Goal: Find specific page/section: Find specific page/section

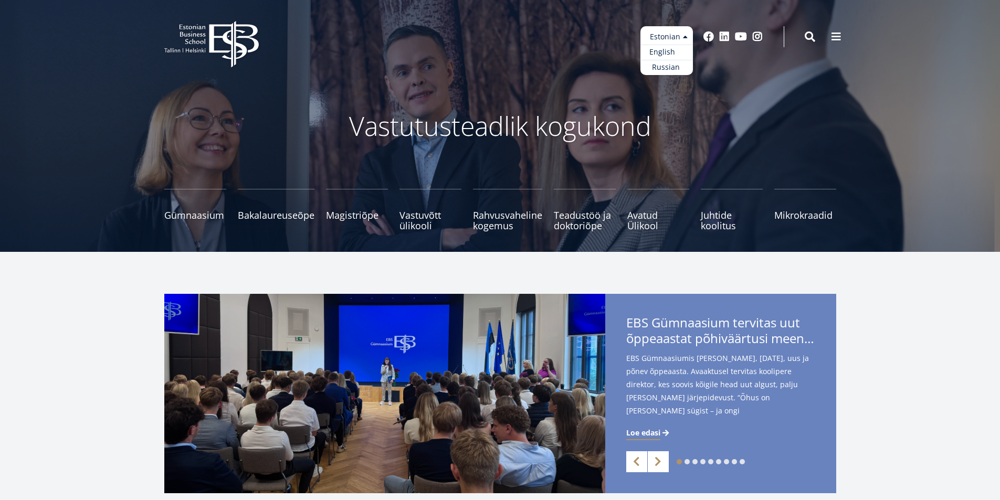
click at [671, 50] on link "English" at bounding box center [666, 52] width 52 height 15
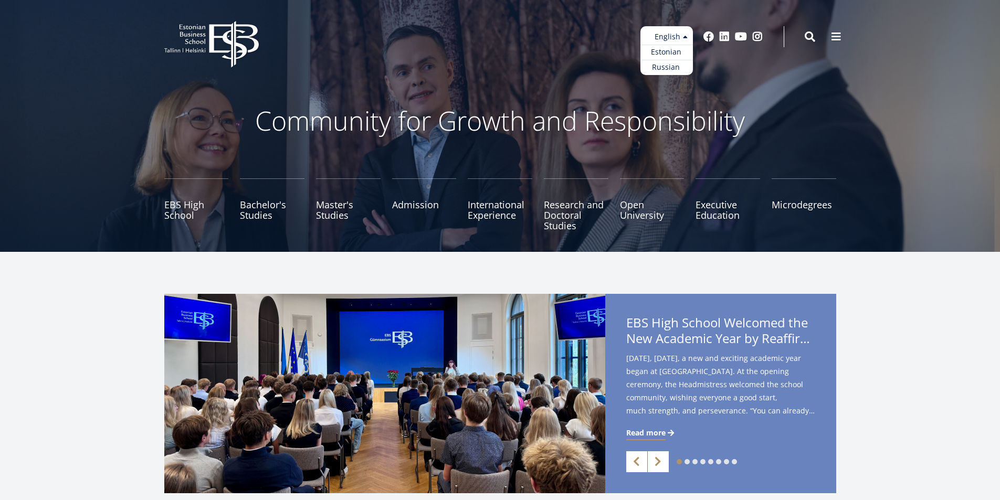
click at [669, 36] on ul "Estonian English Russian" at bounding box center [666, 50] width 52 height 49
click at [668, 49] on link "Estonian" at bounding box center [666, 52] width 52 height 15
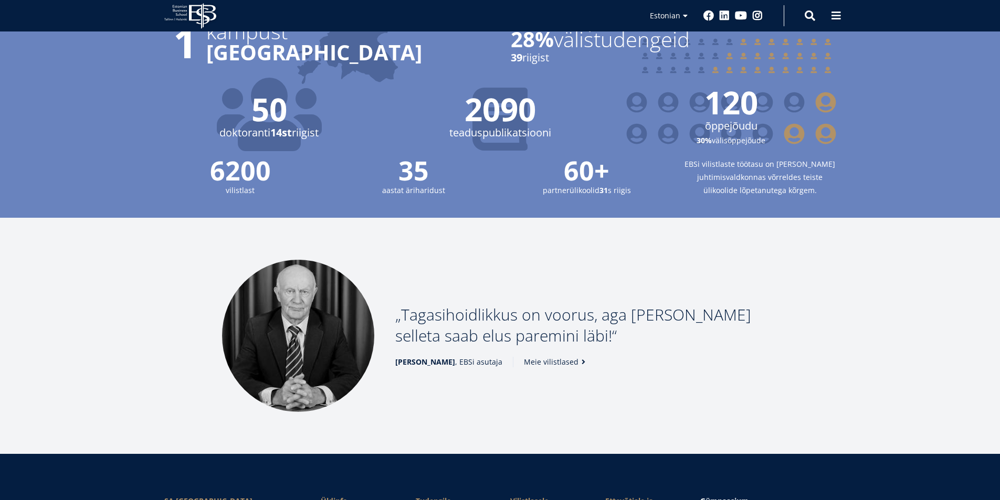
scroll to position [1312, 0]
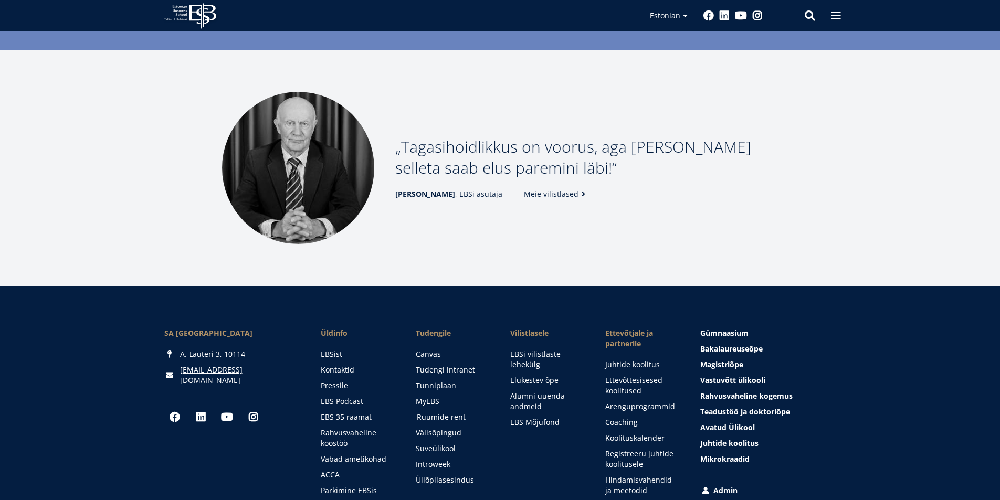
click at [440, 412] on link "Ruumide rent" at bounding box center [454, 417] width 74 height 10
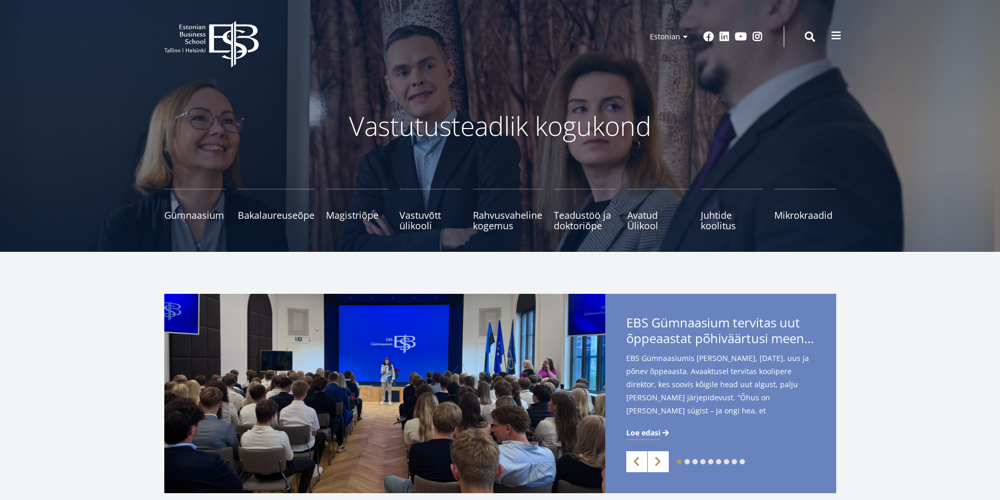
click at [839, 34] on span at bounding box center [836, 35] width 10 height 10
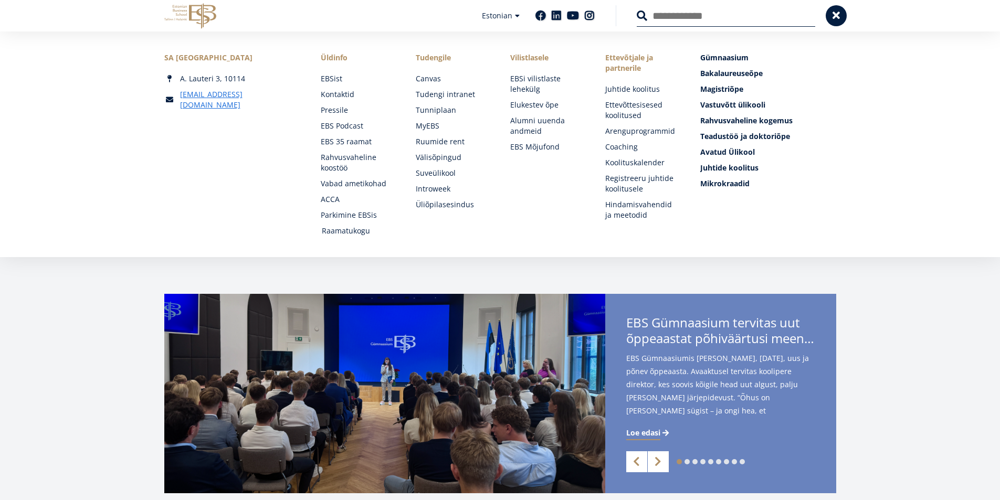
click at [347, 231] on link "Raamatukogu" at bounding box center [359, 231] width 74 height 10
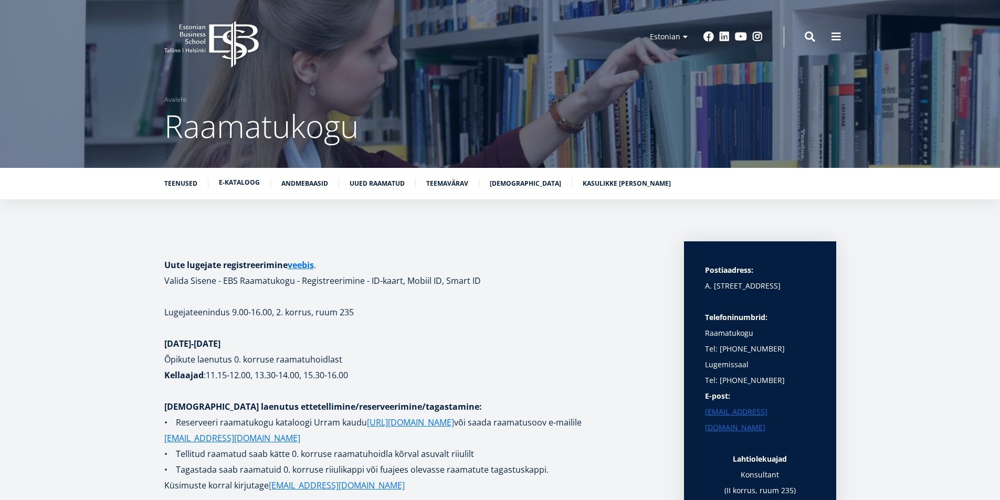
click at [249, 182] on link "E-kataloog" at bounding box center [239, 182] width 41 height 10
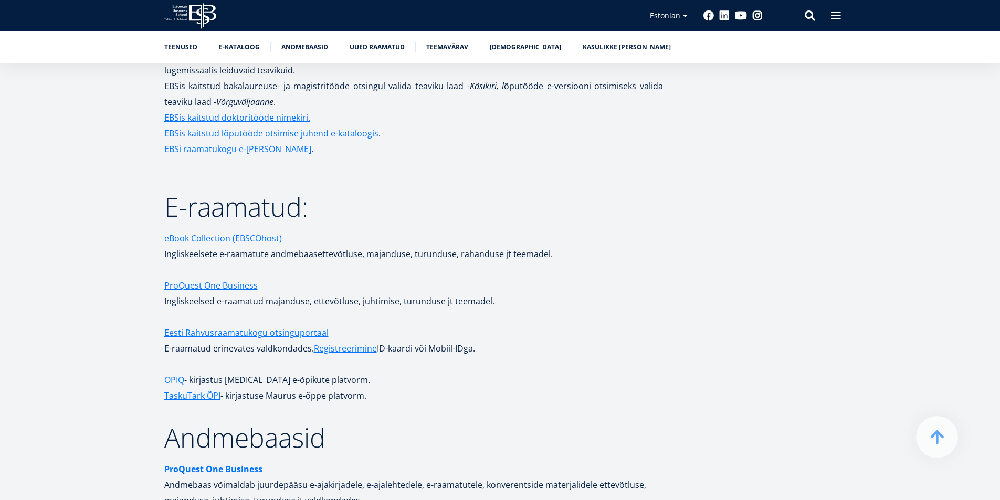
scroll to position [1574, 0]
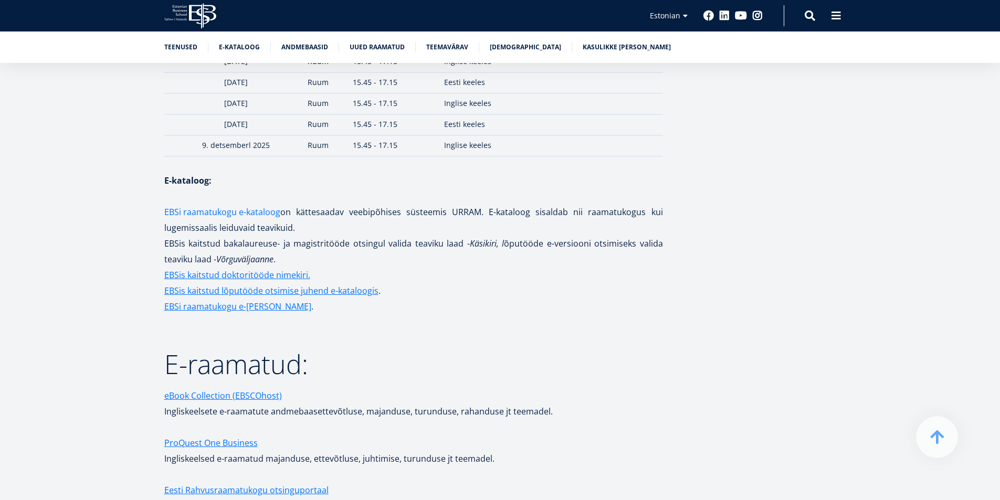
click at [214, 204] on link "EBSi raamatukogu e-kataloog" at bounding box center [222, 212] width 116 height 16
